Goal: Task Accomplishment & Management: Use online tool/utility

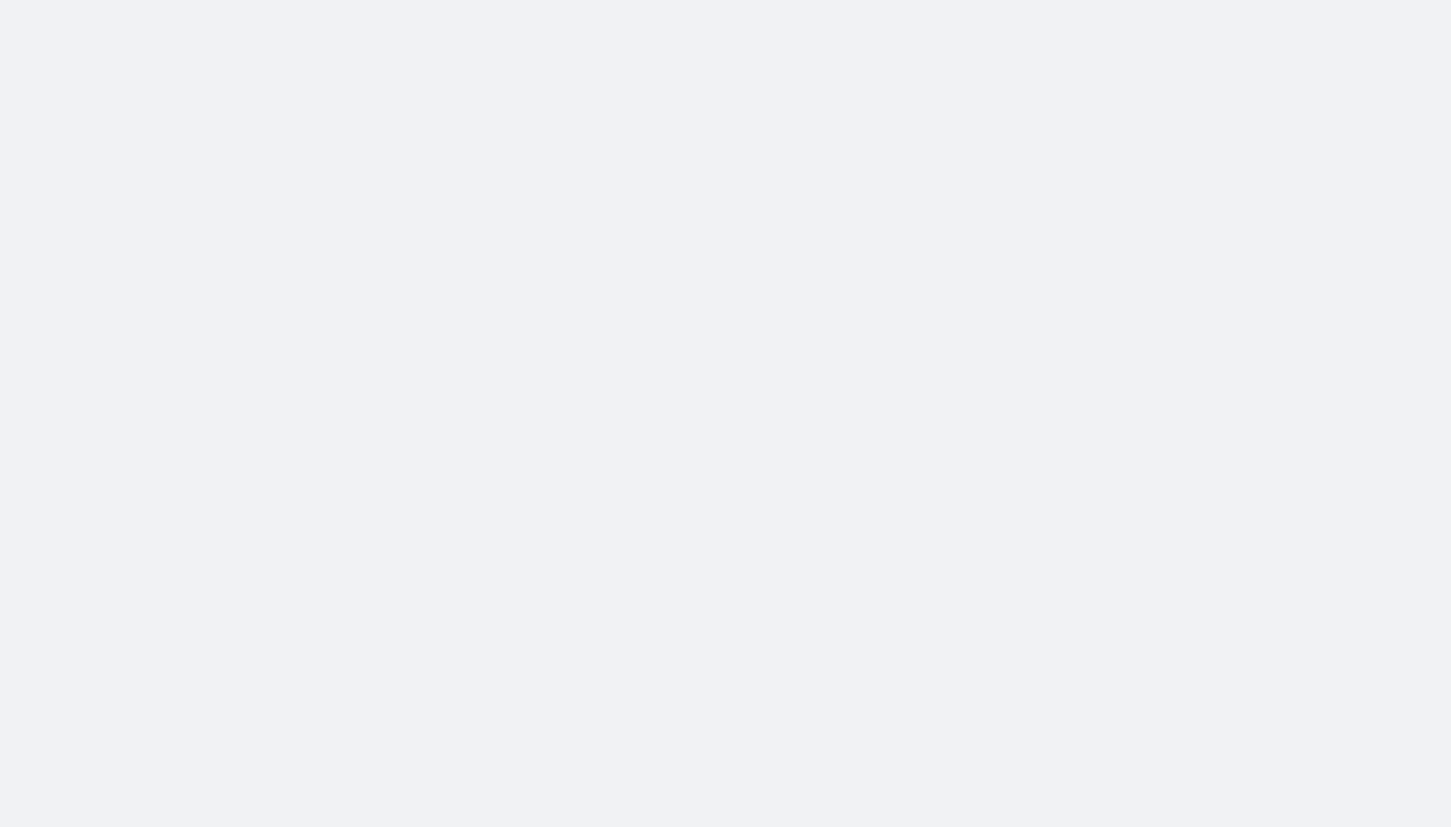
click at [789, 122] on body at bounding box center [725, 413] width 1451 height 827
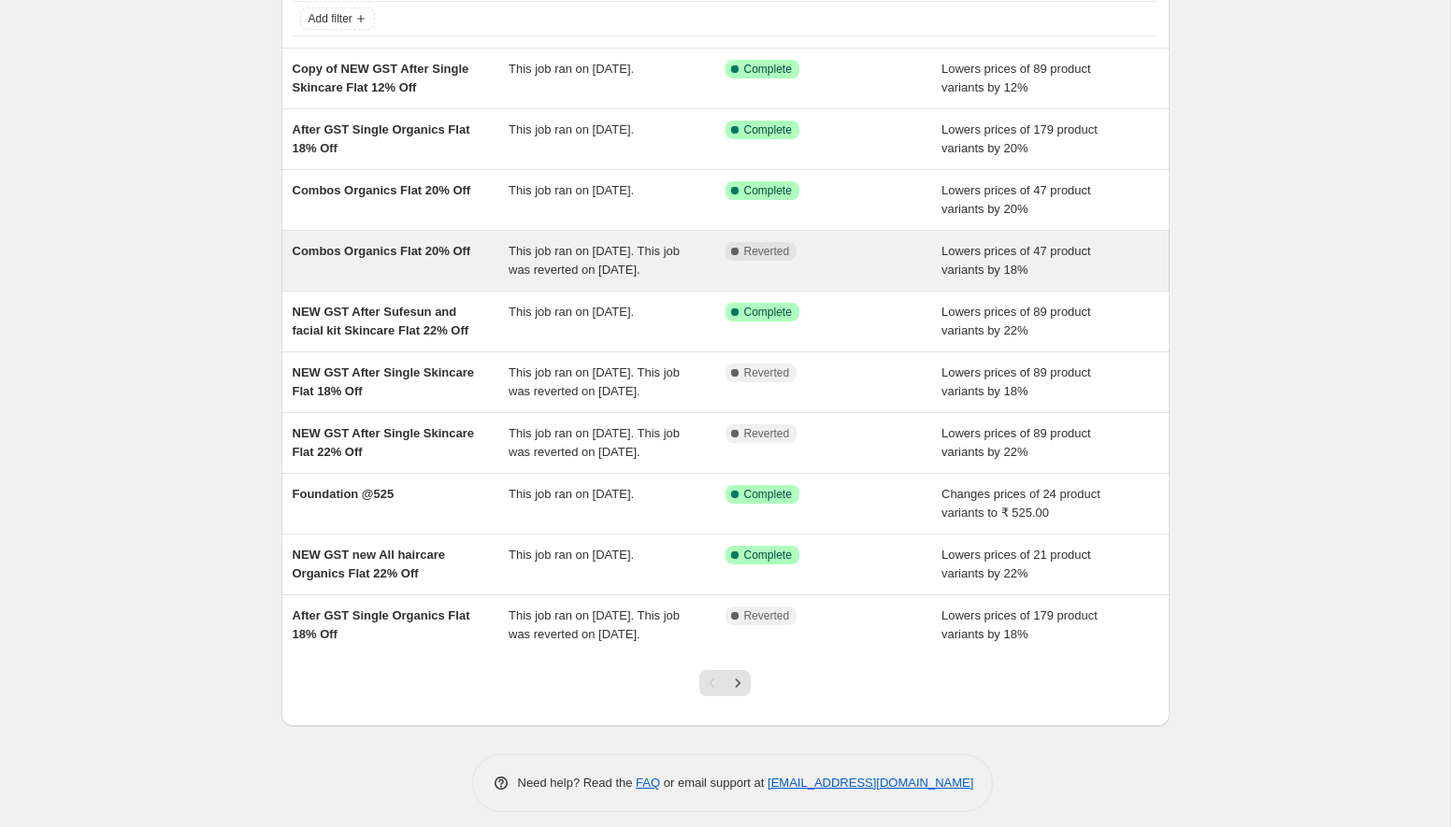
scroll to position [118, 0]
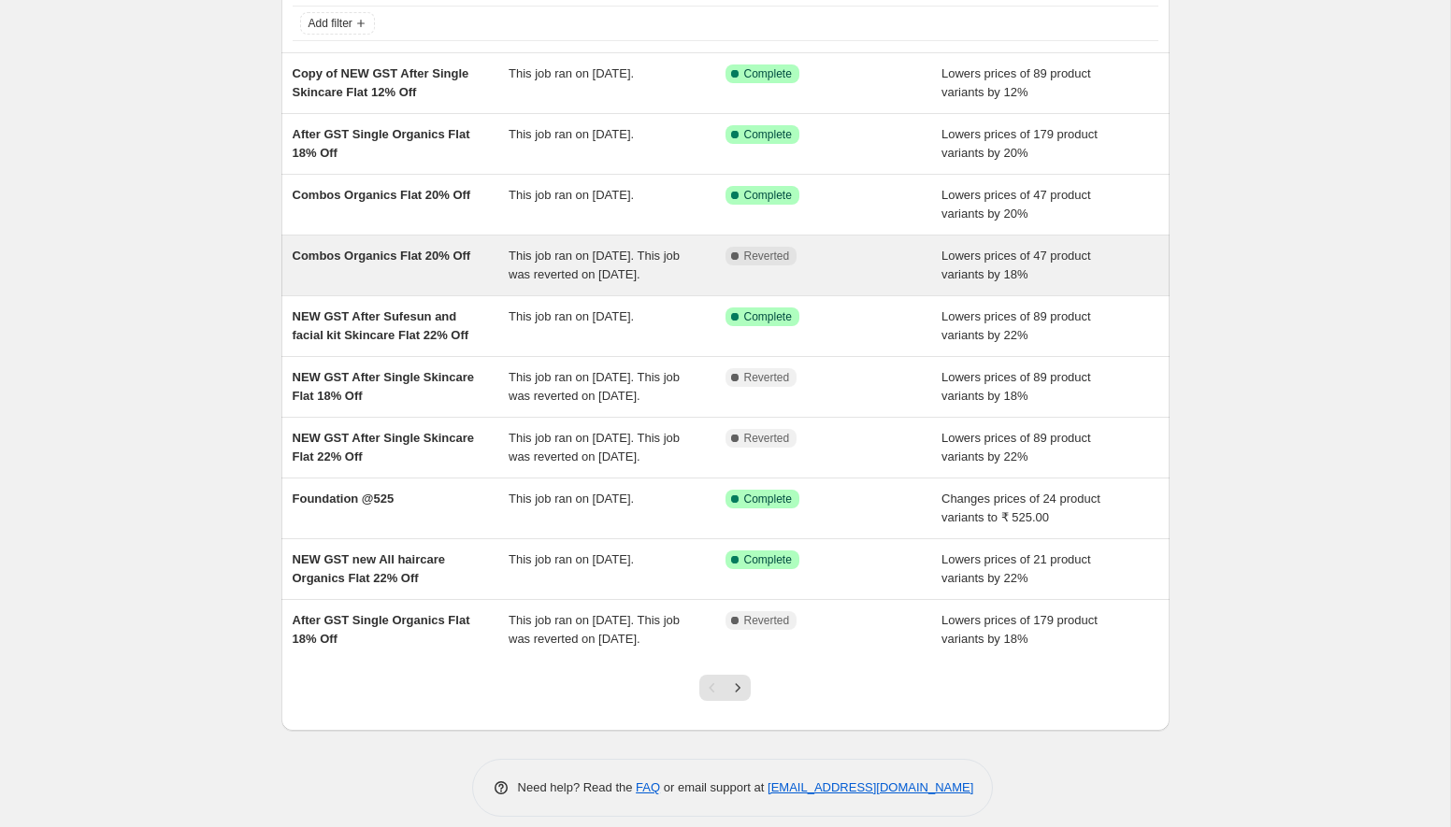
click at [676, 283] on div "This job ran on [DATE]. This job was reverted on [DATE]." at bounding box center [617, 265] width 217 height 37
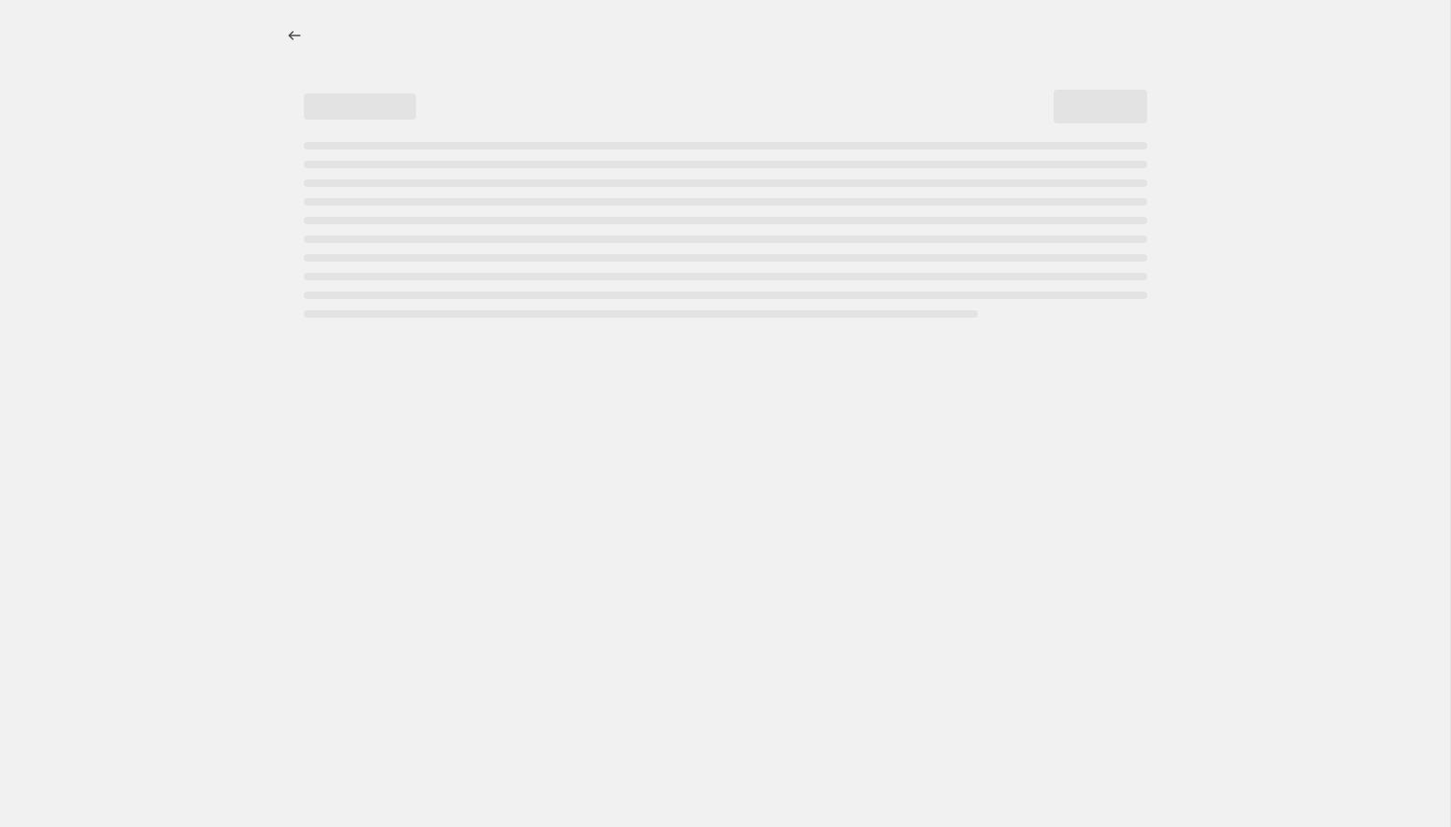
select select "percentage"
select select "collection"
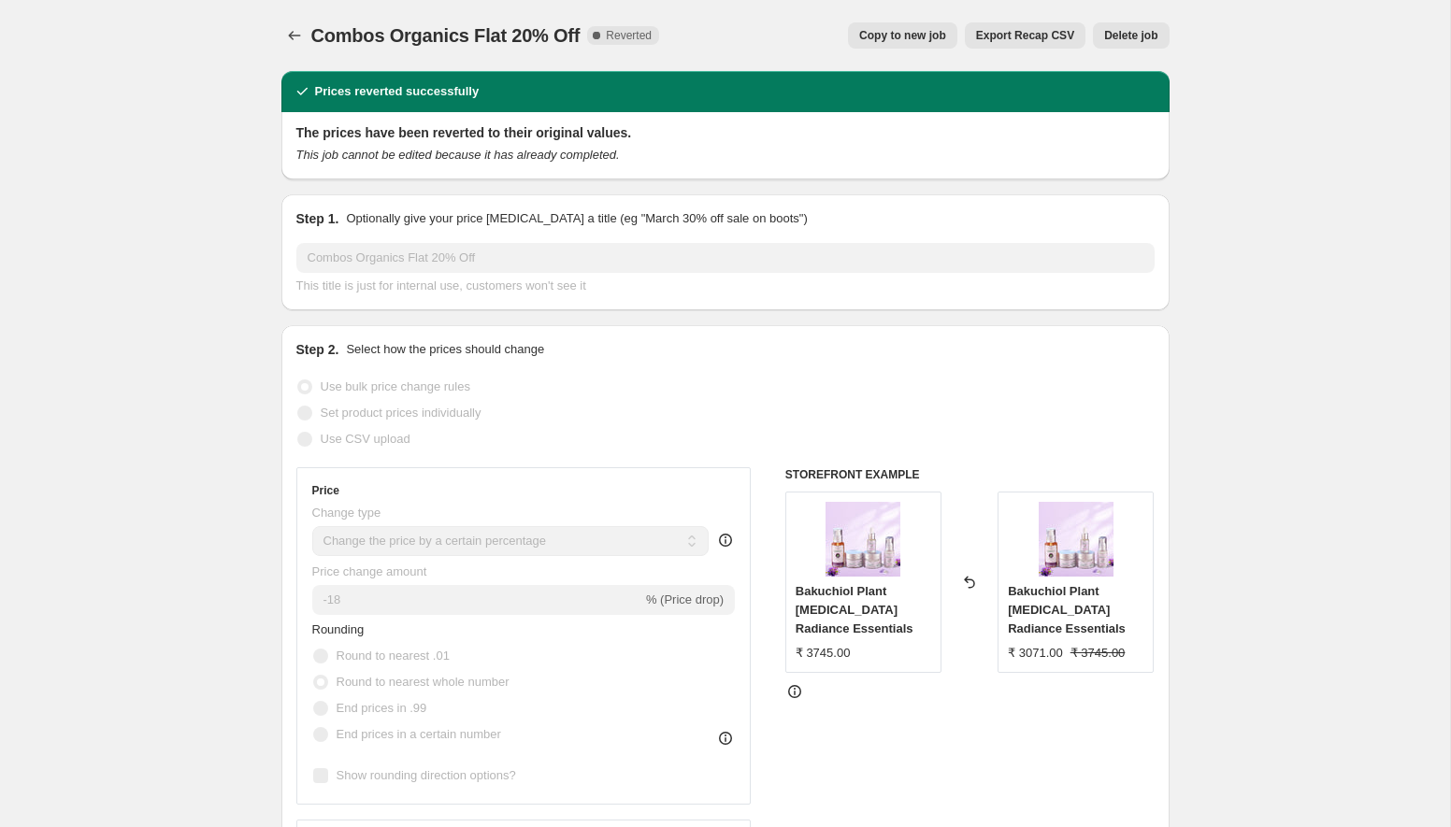
click at [872, 39] on span "Copy to new job" at bounding box center [902, 35] width 87 height 15
select select "percentage"
select select "collection"
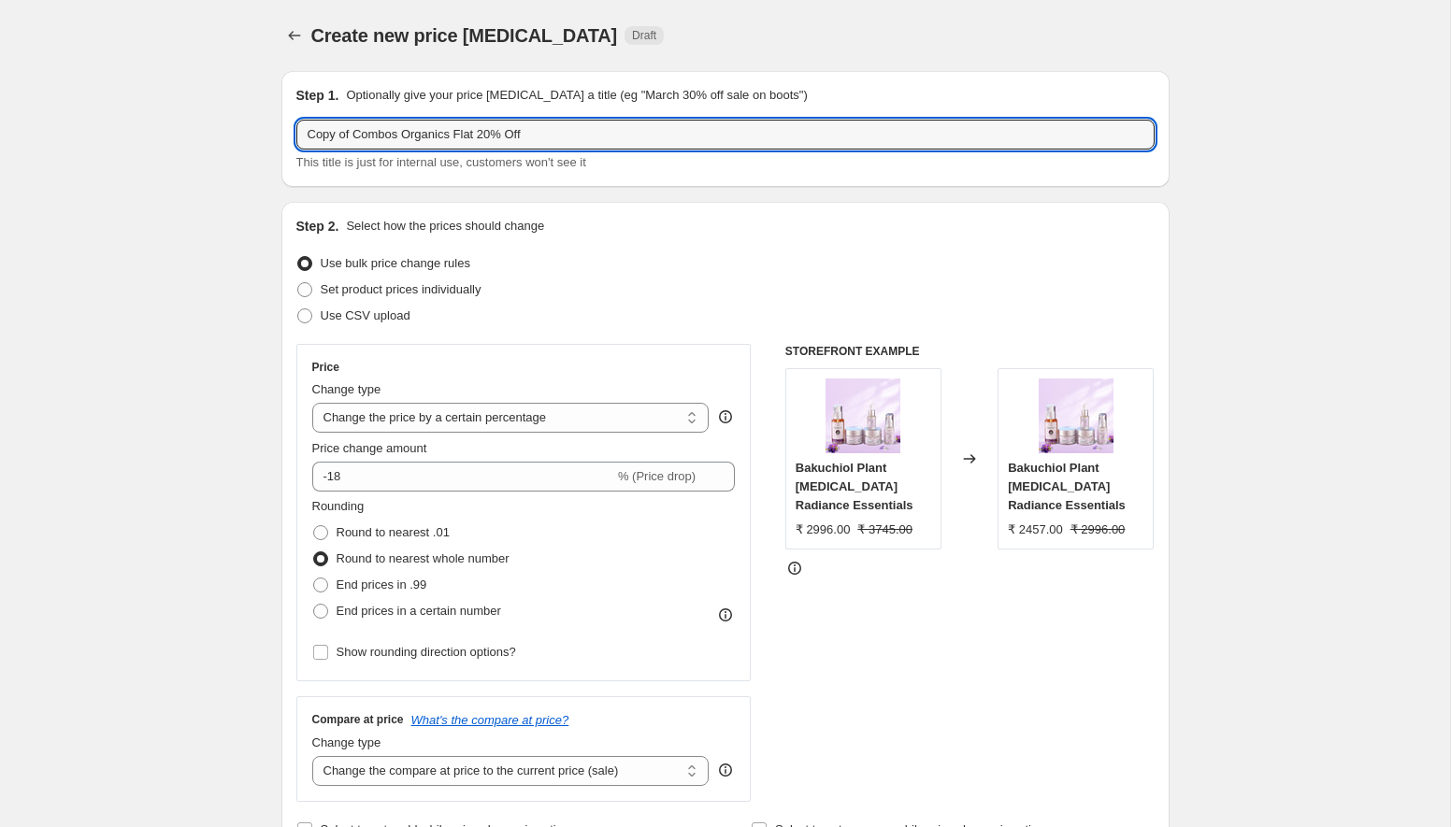
drag, startPoint x: 408, startPoint y: 136, endPoint x: 206, endPoint y: 136, distance: 202.0
drag, startPoint x: 360, startPoint y: 138, endPoint x: 273, endPoint y: 138, distance: 87.0
paste input "475"
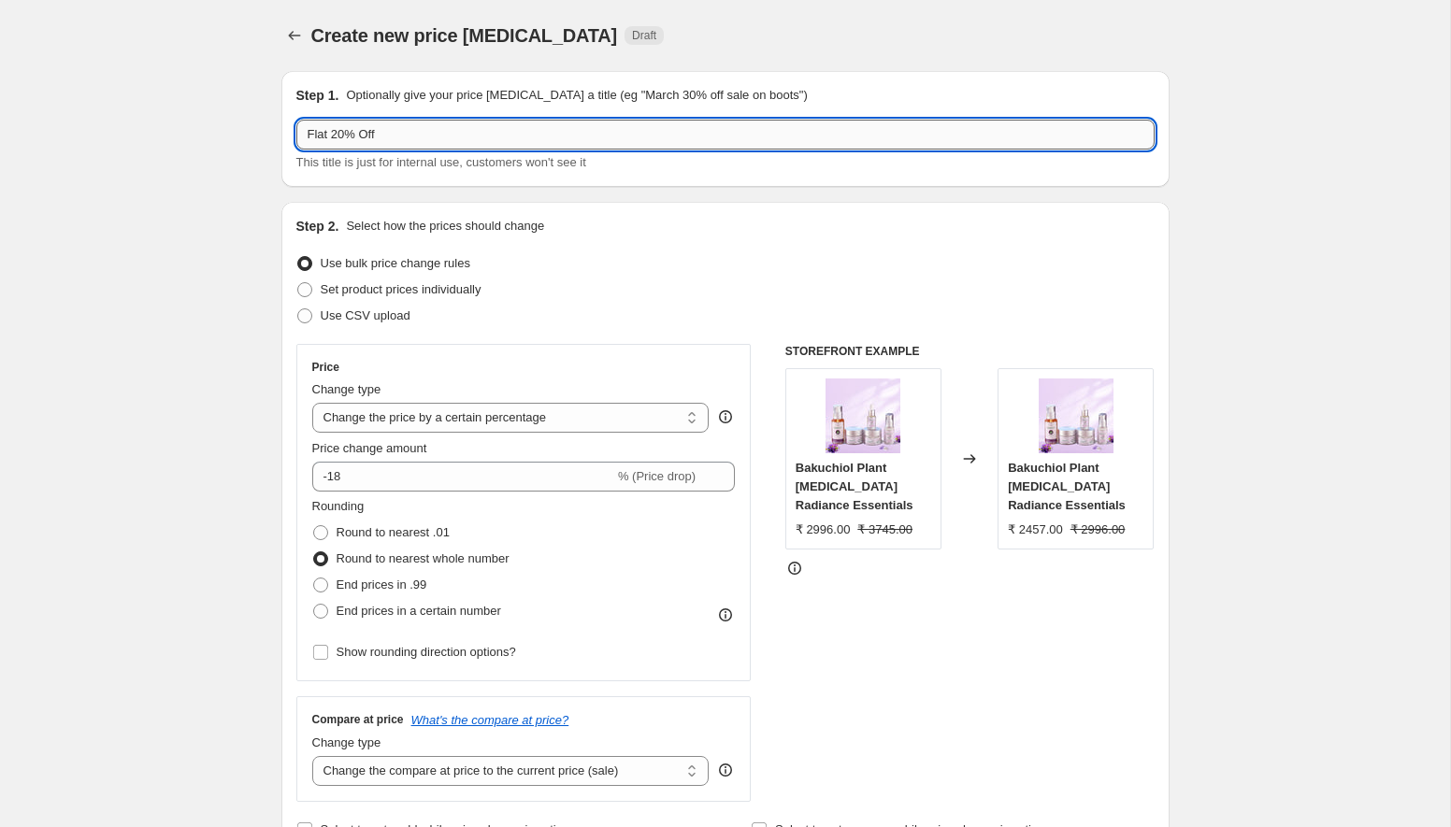
paste input "Pure Radiance Matte Foundation | SPF 20"
type input "Pure Radiance Matte Foundation | SPF 20 Flat 10% Off"
click at [621, 172] on div "Step 1. Optionally give your price [MEDICAL_DATA] a title (eg "March 30% off sa…" at bounding box center [725, 129] width 888 height 116
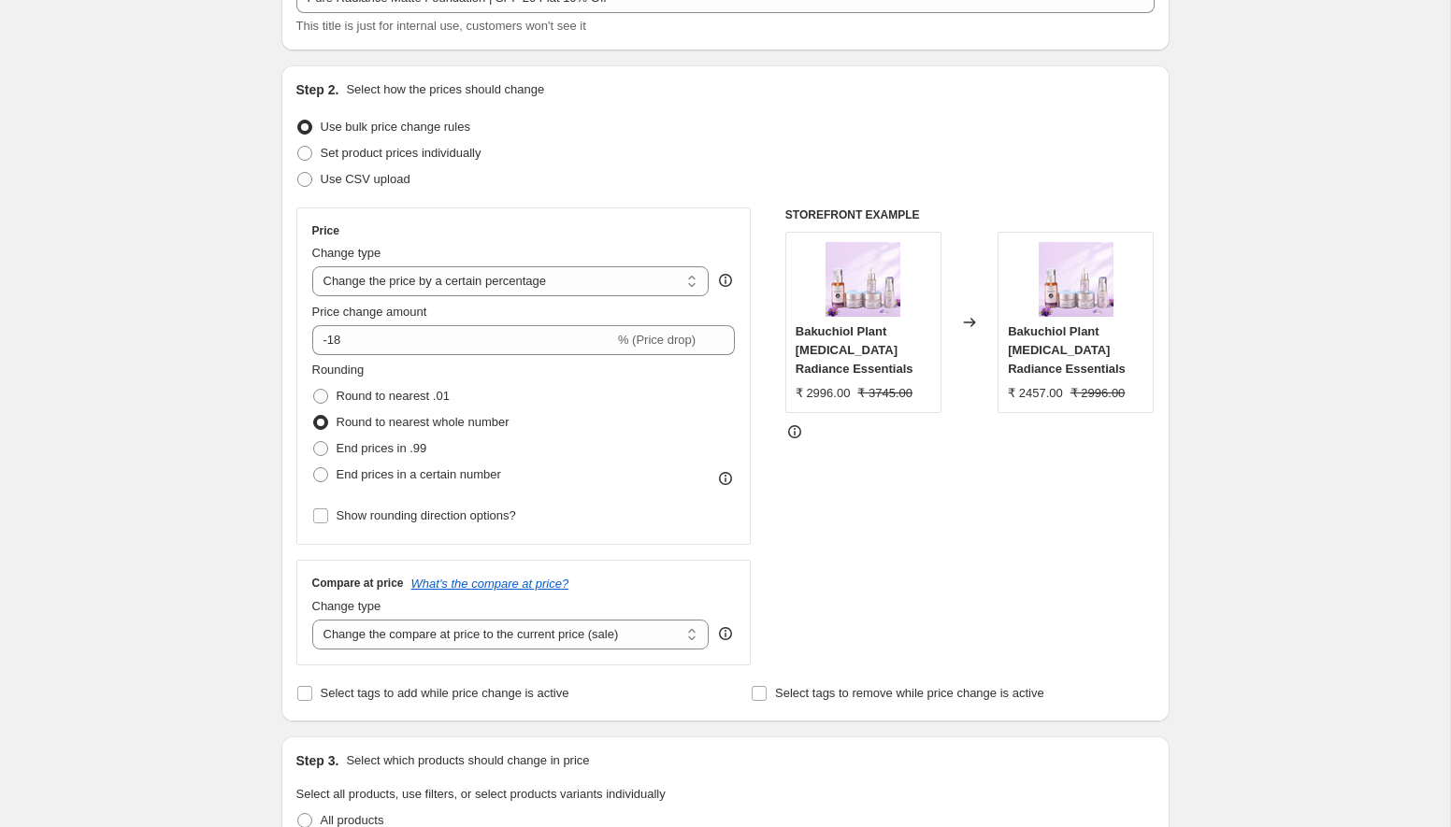
scroll to position [143, 0]
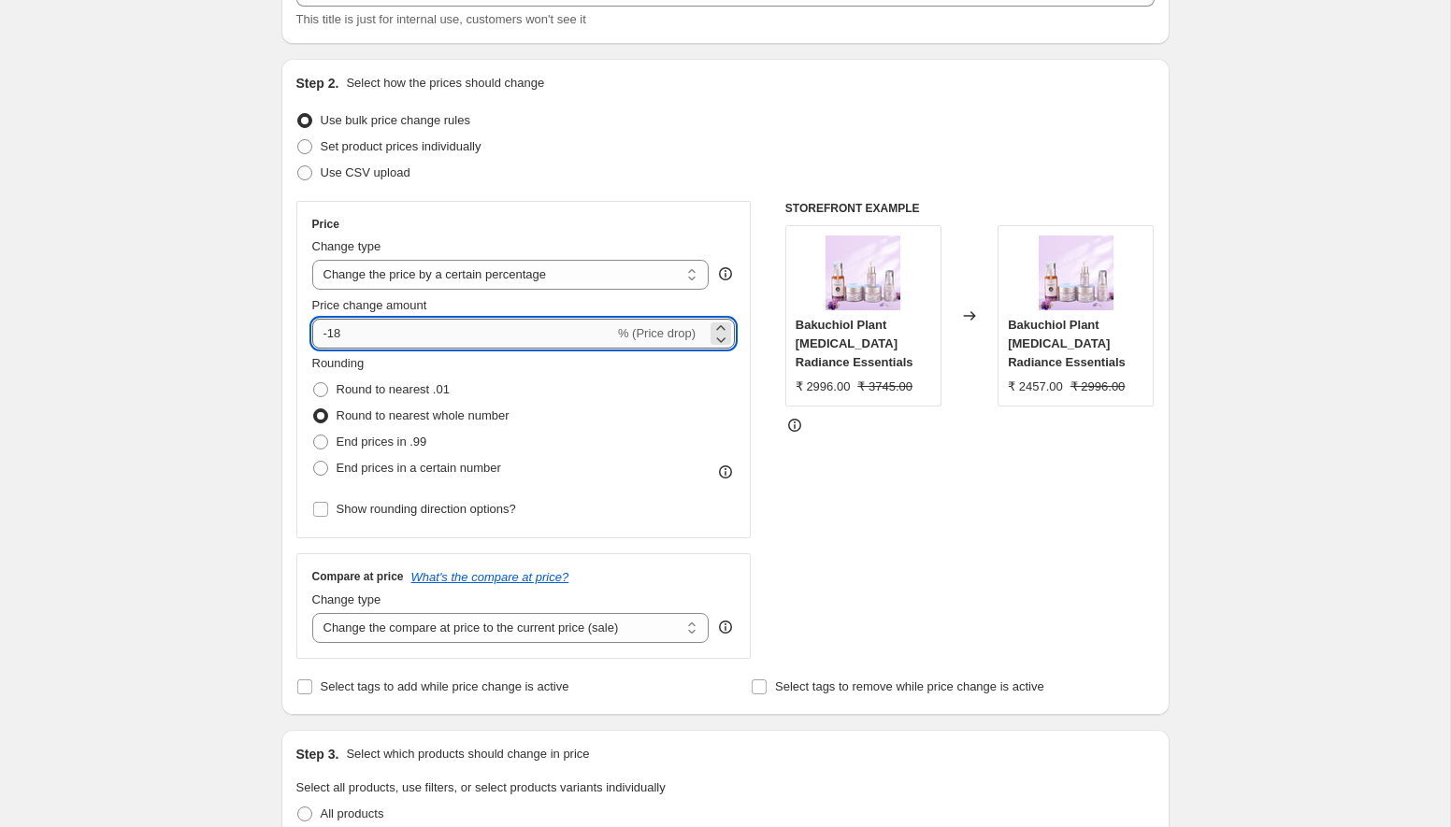
click at [453, 334] on input "-18" at bounding box center [463, 334] width 302 height 30
type input "-10"
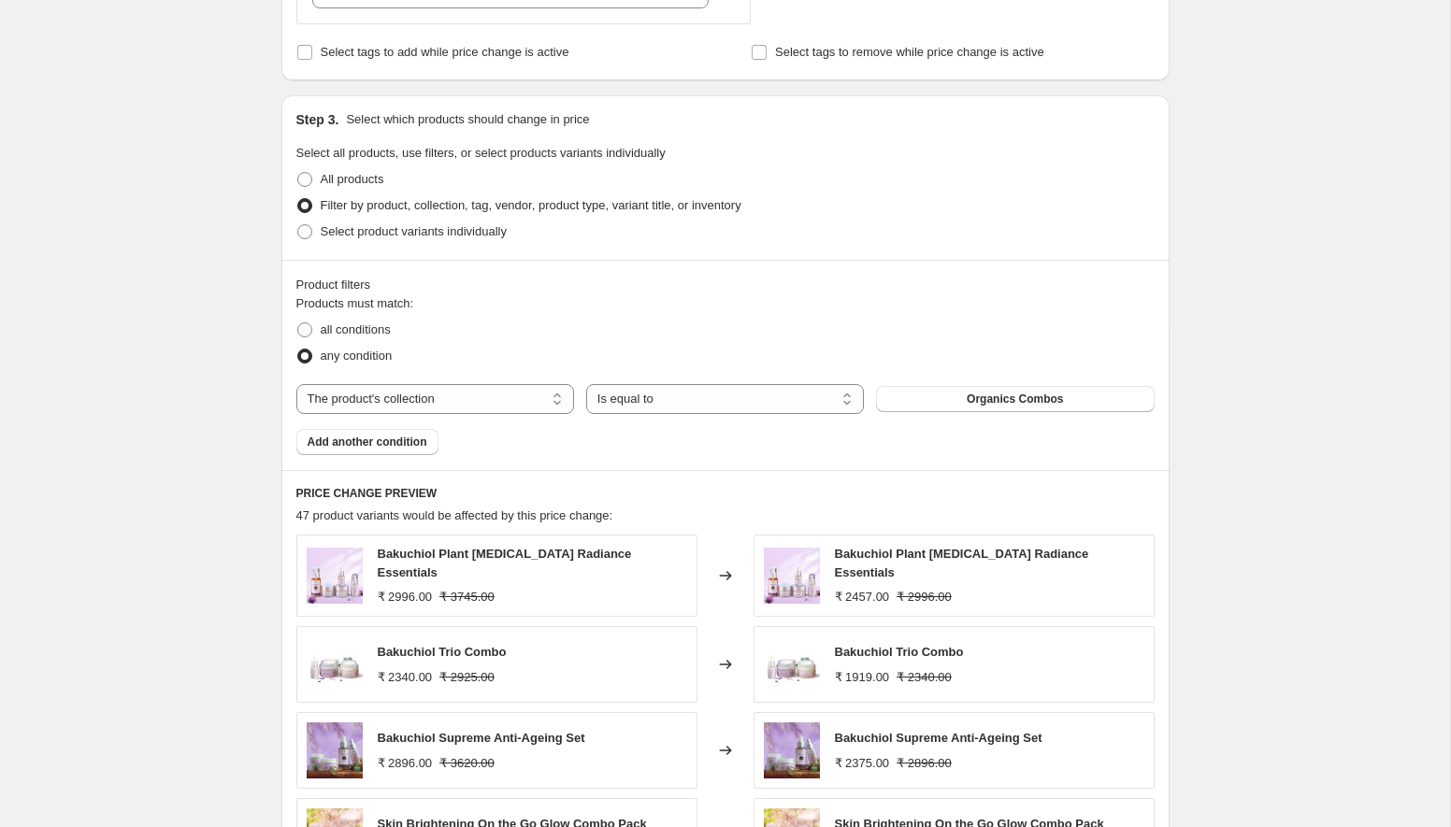
scroll to position [798, 0]
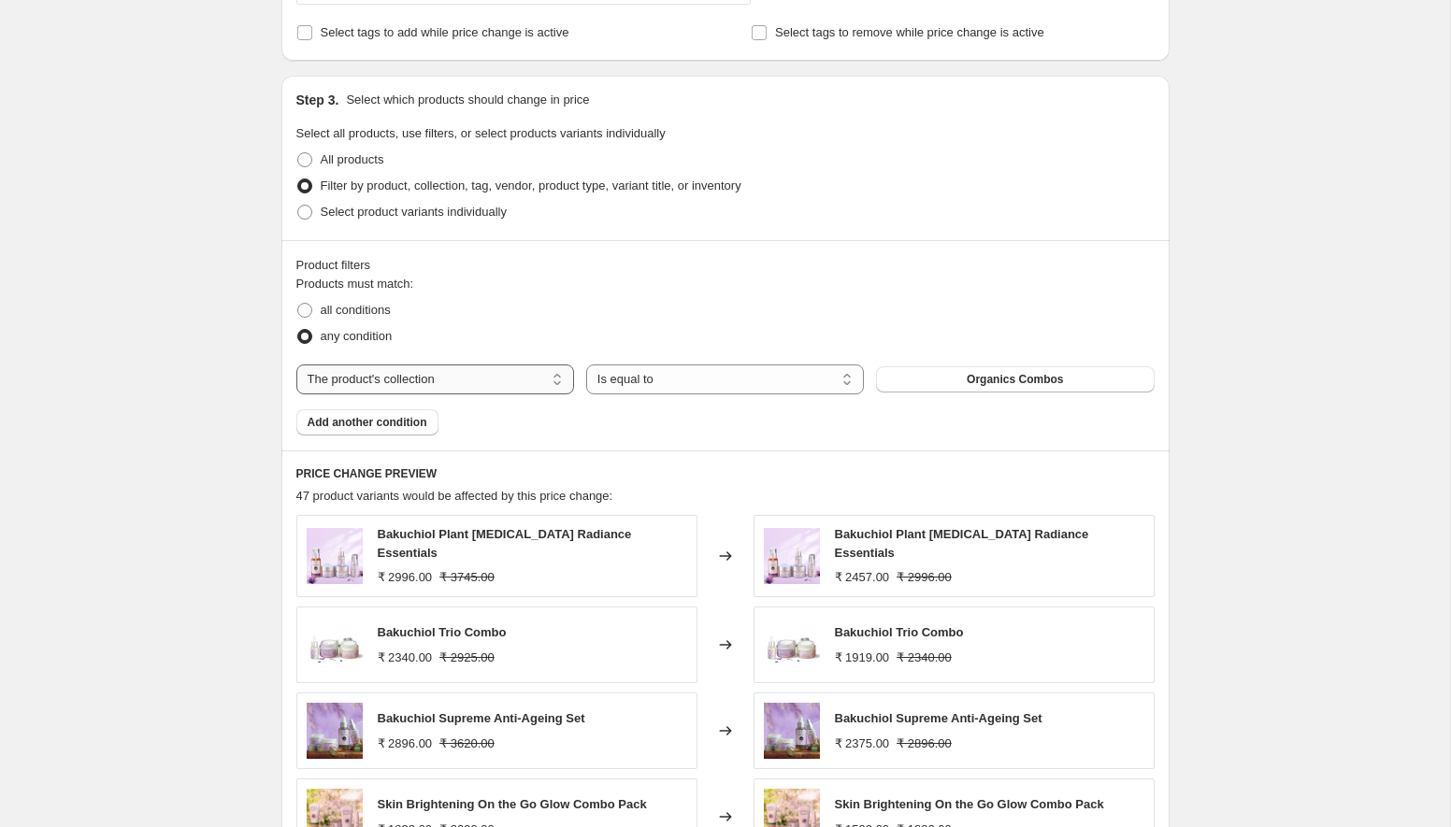
click at [510, 378] on select "The product The product's collection The product's tag The product's vendor The…" at bounding box center [435, 380] width 278 height 30
select select "product"
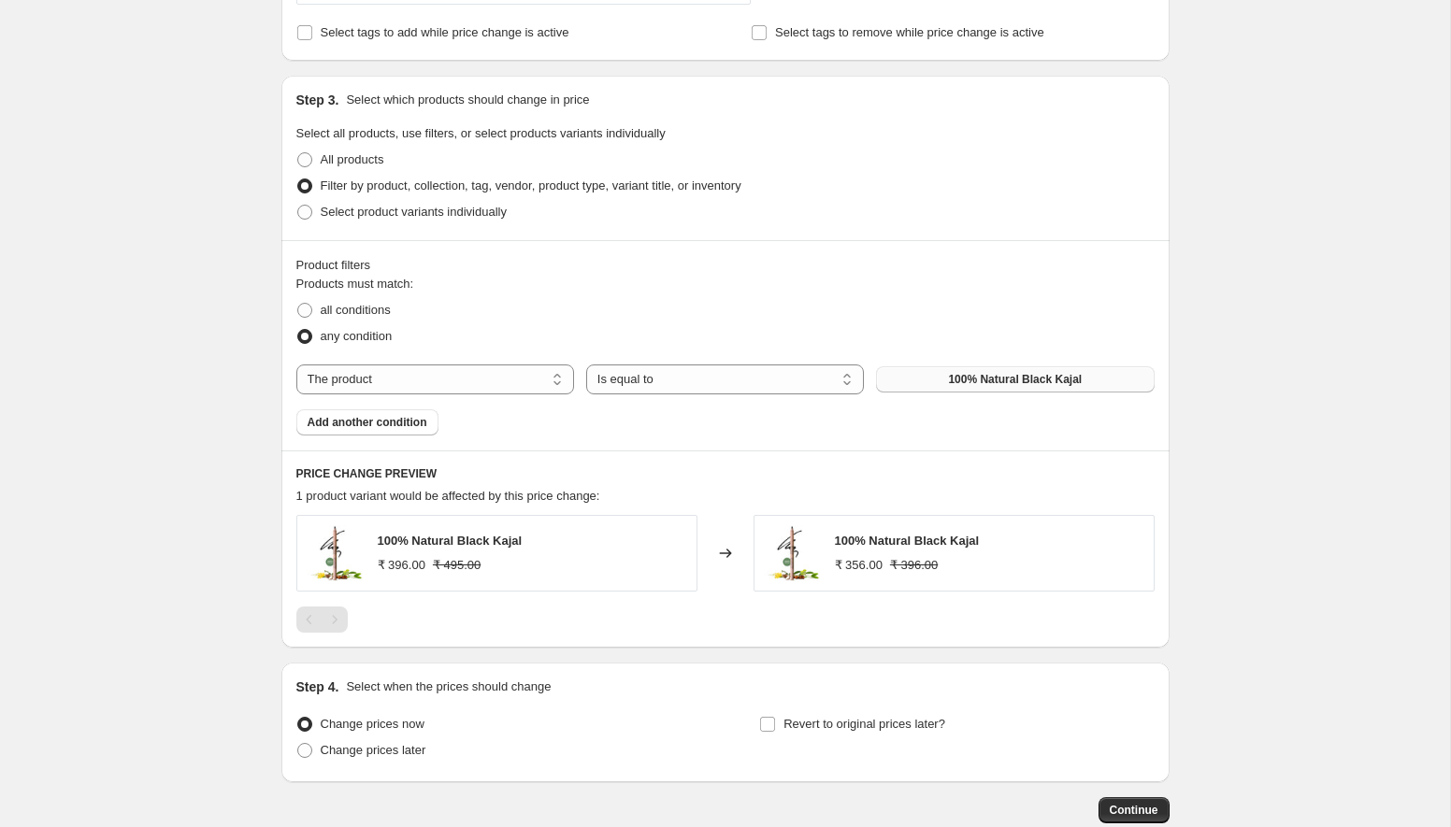
click at [1011, 384] on span "100% Natural Black Kajal" at bounding box center [1015, 379] width 134 height 15
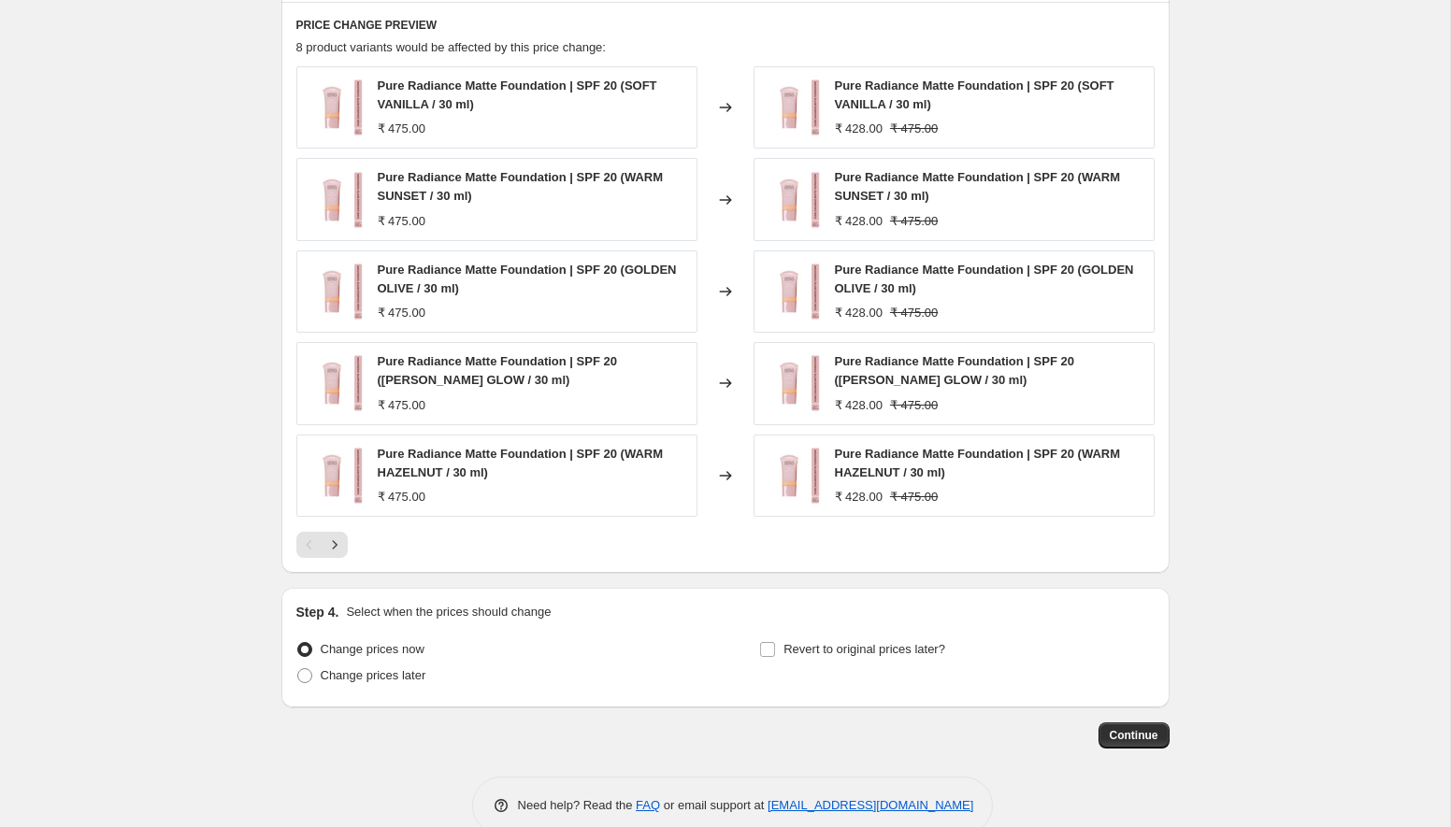
scroll to position [1282, 0]
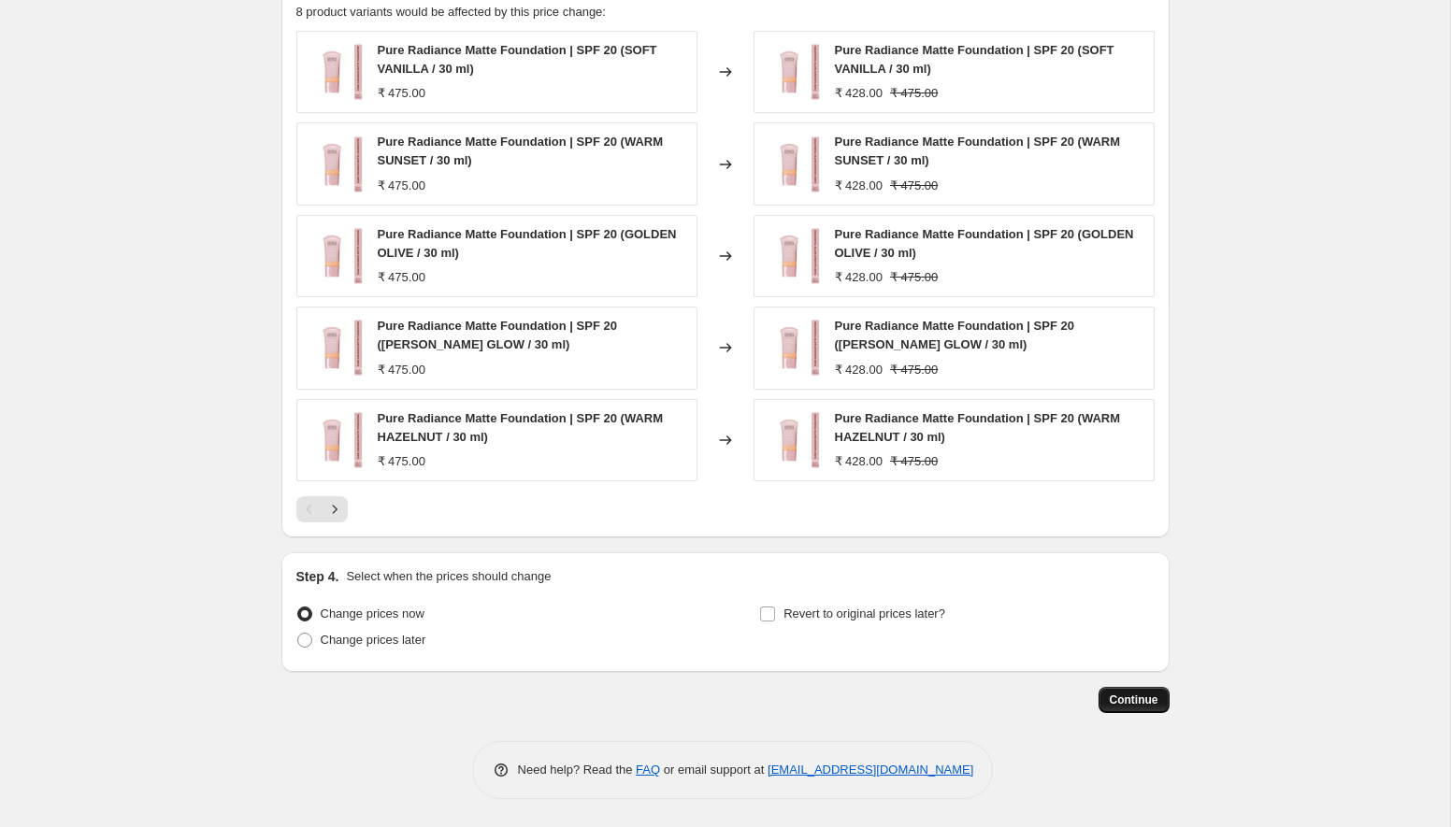
click at [1138, 697] on span "Continue" at bounding box center [1134, 700] width 49 height 15
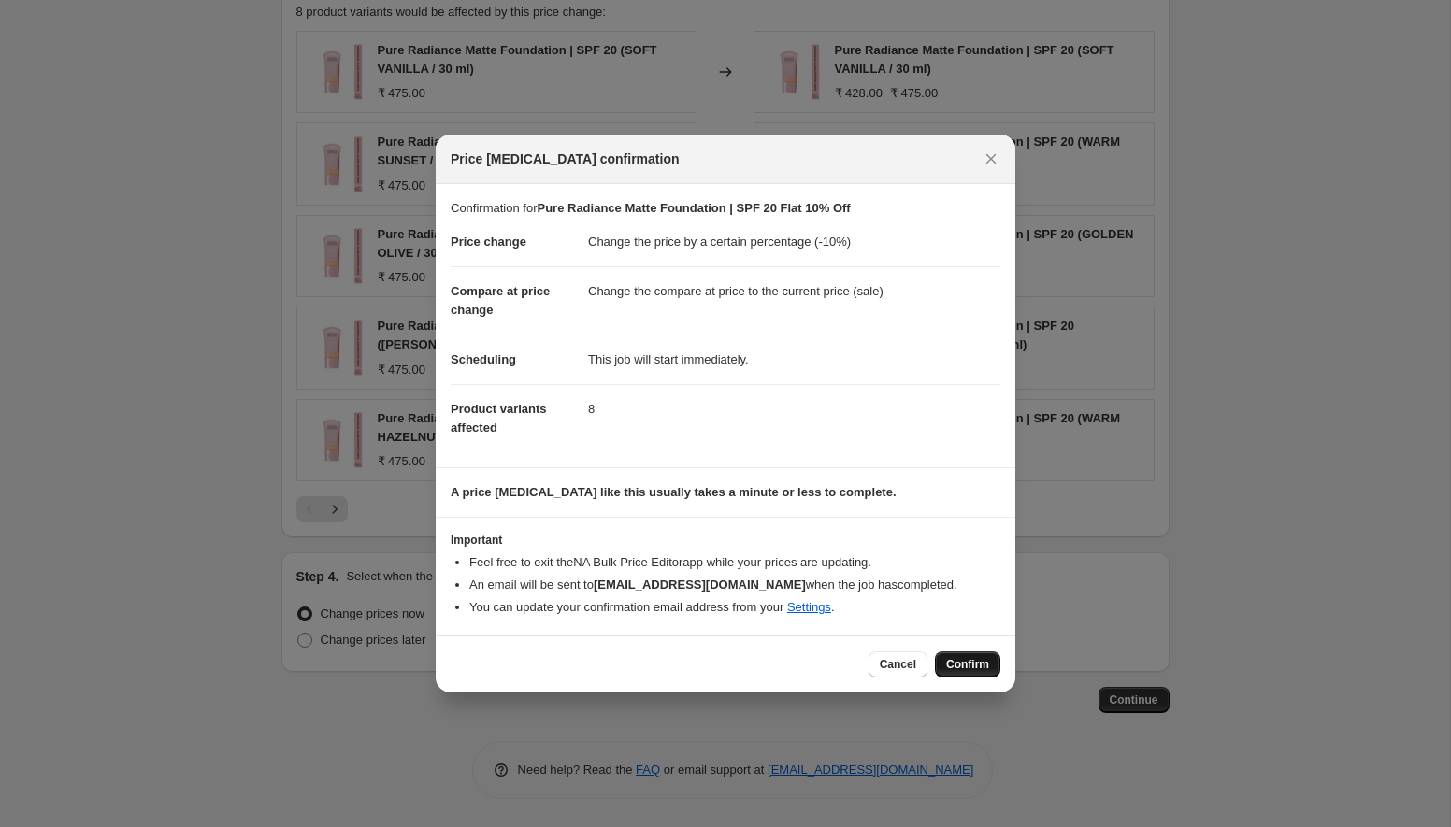
click at [959, 669] on span "Confirm" at bounding box center [967, 664] width 43 height 15
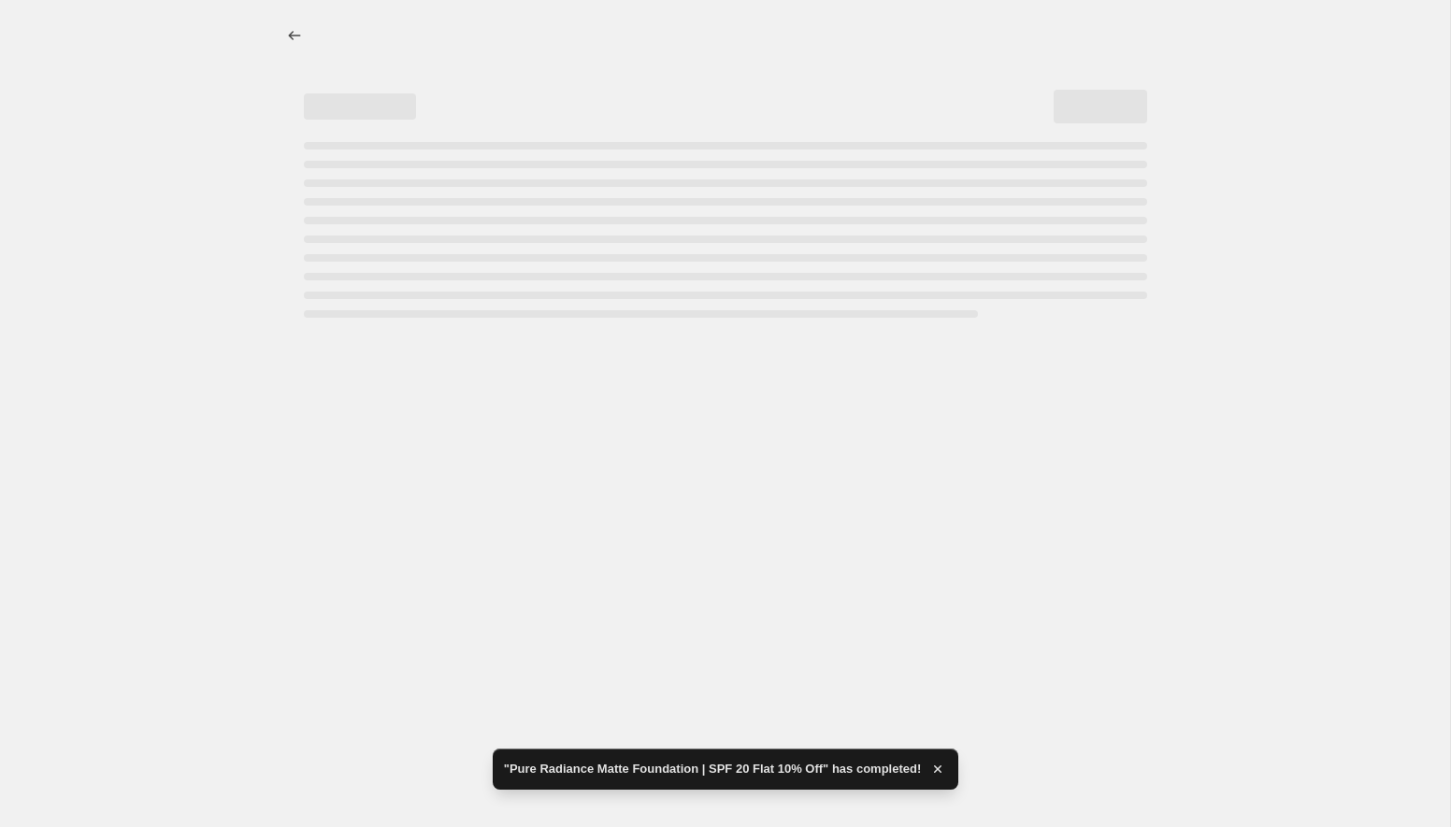
select select "percentage"
